Goal: Navigation & Orientation: Find specific page/section

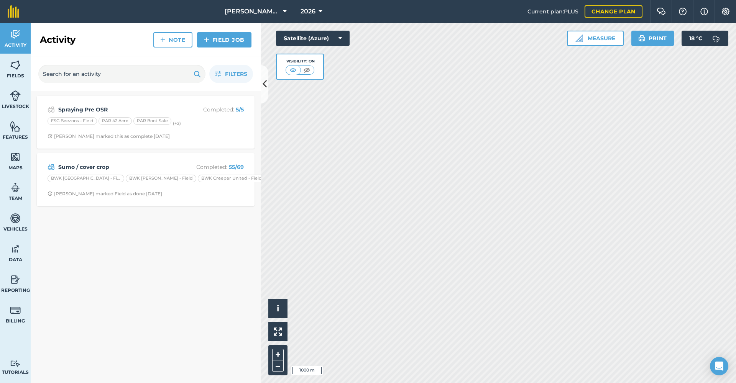
click at [283, 10] on icon at bounding box center [285, 11] width 4 height 9
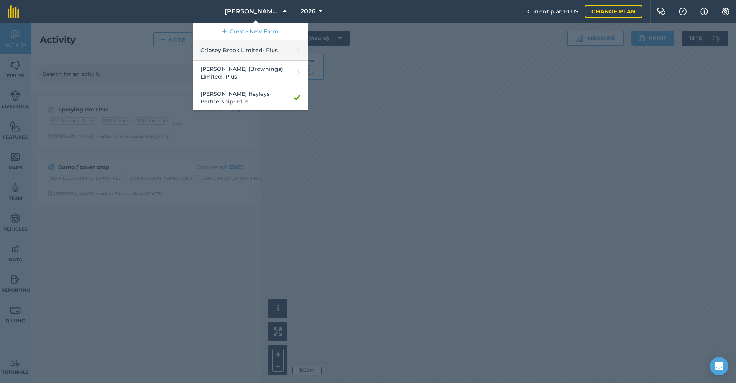
click at [245, 51] on link "Cripsey Brook Limited - Plus" at bounding box center [250, 50] width 115 height 20
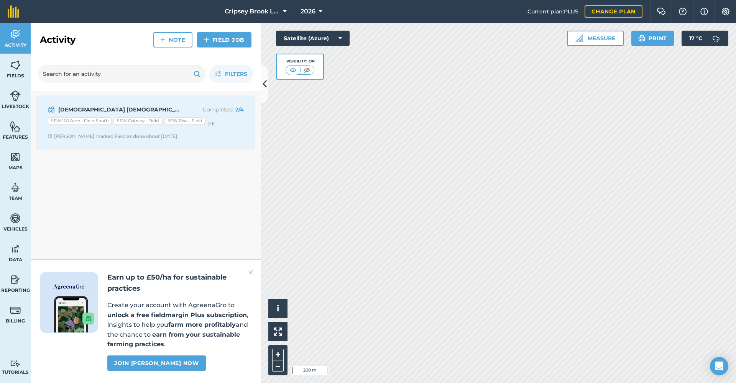
click at [16, 73] on span "Fields" at bounding box center [15, 76] width 31 height 6
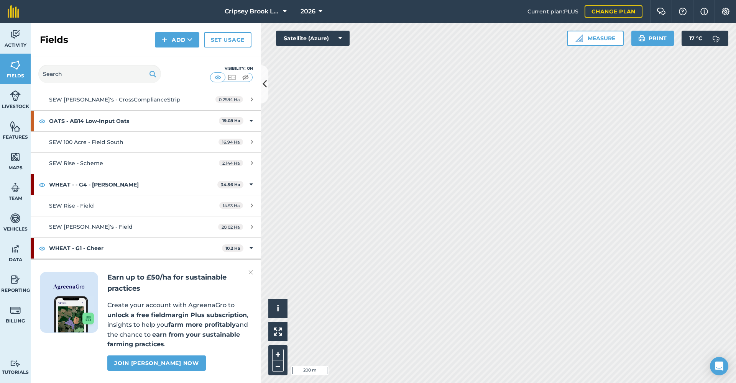
scroll to position [165, 0]
click at [284, 11] on icon at bounding box center [285, 11] width 4 height 9
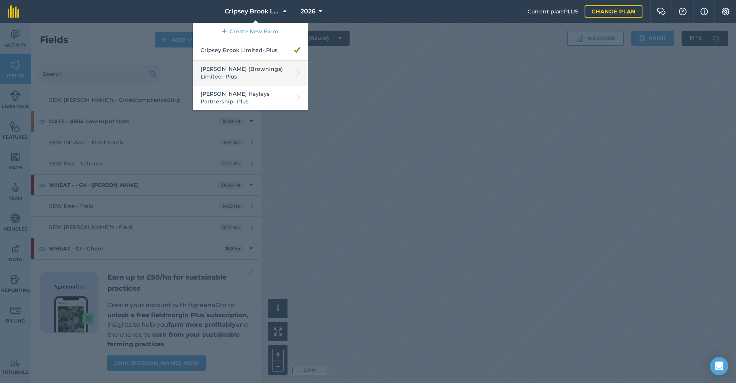
click at [253, 69] on link "[PERSON_NAME] (Brownings) Limited - Plus" at bounding box center [250, 73] width 115 height 25
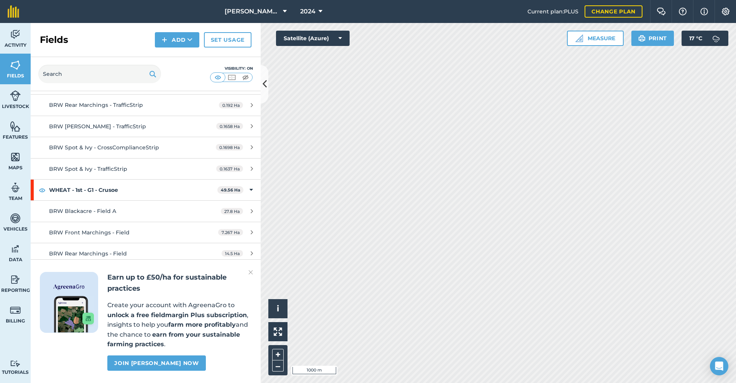
scroll to position [987, 0]
click at [252, 272] on img at bounding box center [250, 272] width 5 height 9
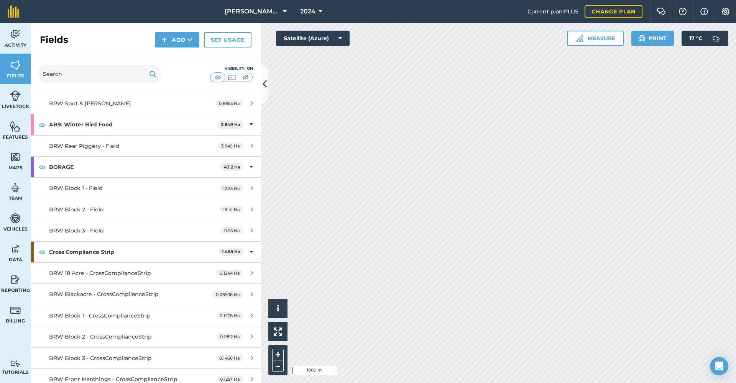
scroll to position [308, 0]
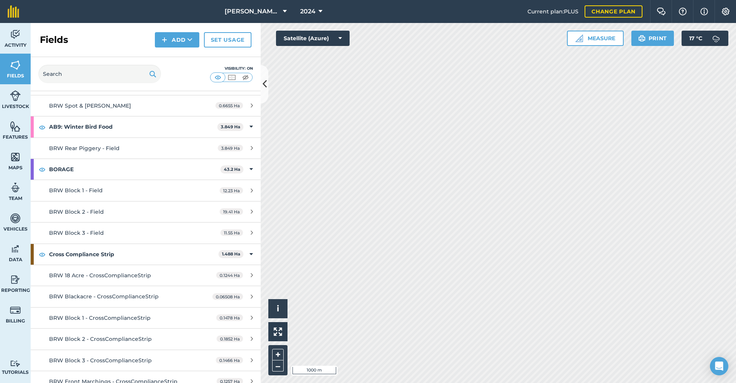
click at [316, 10] on button "2024" at bounding box center [311, 11] width 28 height 23
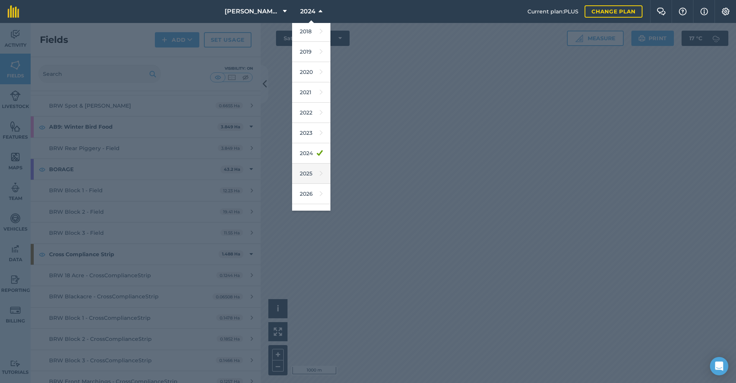
scroll to position [22, 0]
click at [313, 193] on link "2026" at bounding box center [311, 194] width 38 height 20
